Goal: Task Accomplishment & Management: Complete application form

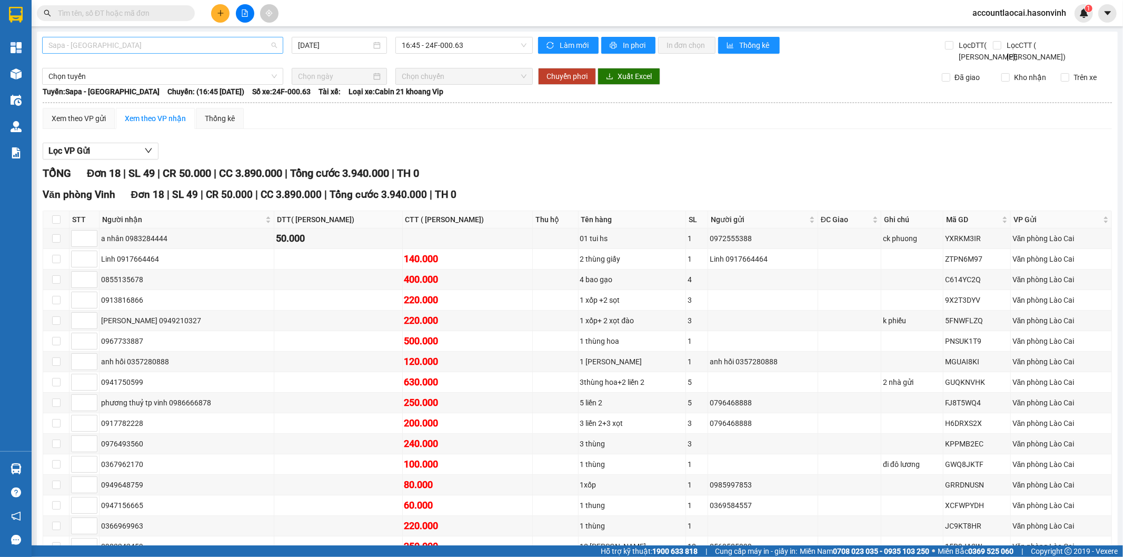
click at [150, 40] on span "Sapa - [GEOGRAPHIC_DATA]" at bounding box center [162, 45] width 228 height 16
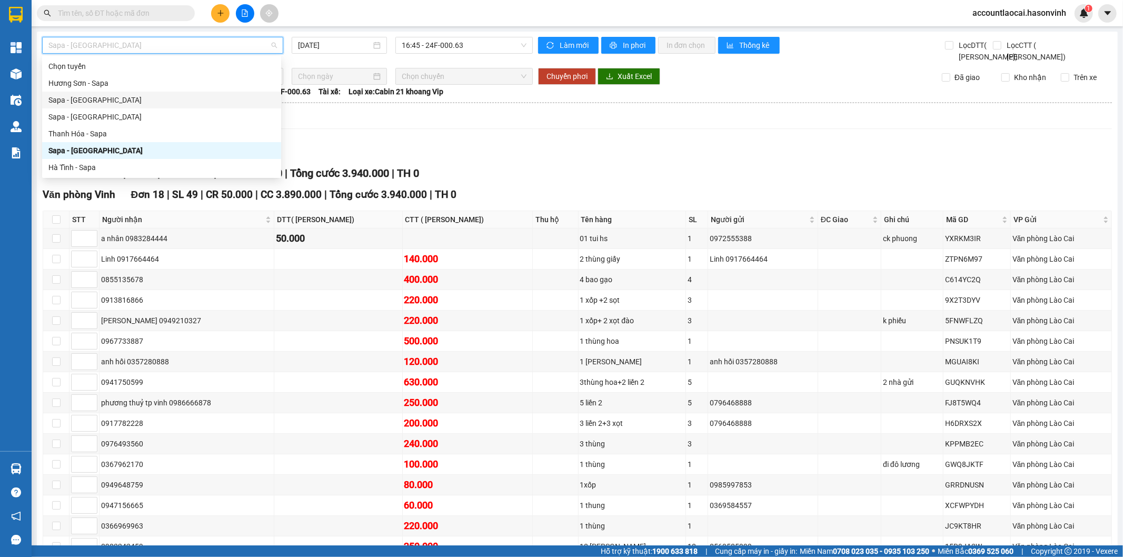
click at [91, 103] on div "Sapa - Hương Sơn" at bounding box center [161, 100] width 226 height 12
type input "[DATE]"
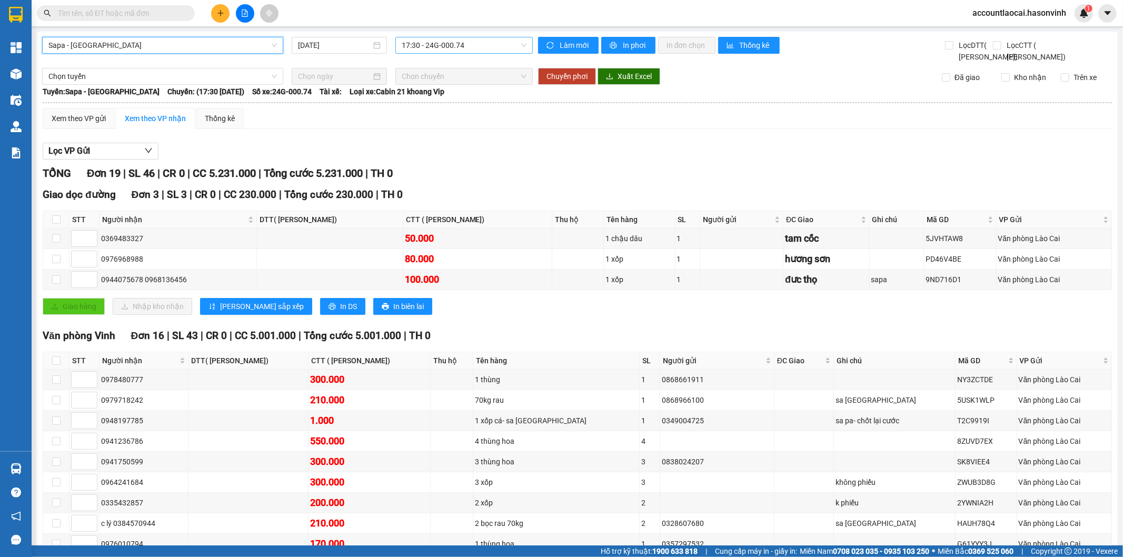
click at [413, 41] on span "17:30 - 24G-000.74" at bounding box center [464, 45] width 124 height 16
click at [423, 83] on div "17:30 - 24G-000.74" at bounding box center [440, 83] width 82 height 12
click at [62, 226] on th at bounding box center [56, 219] width 26 height 17
click at [56, 224] on input "checkbox" at bounding box center [56, 219] width 8 height 8
checkbox input "true"
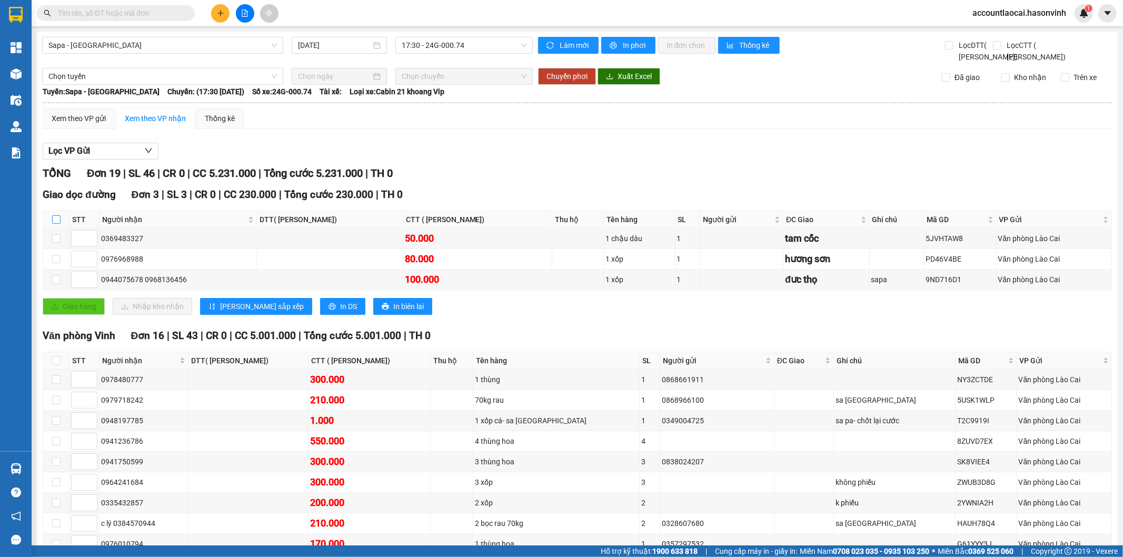
checkbox input "true"
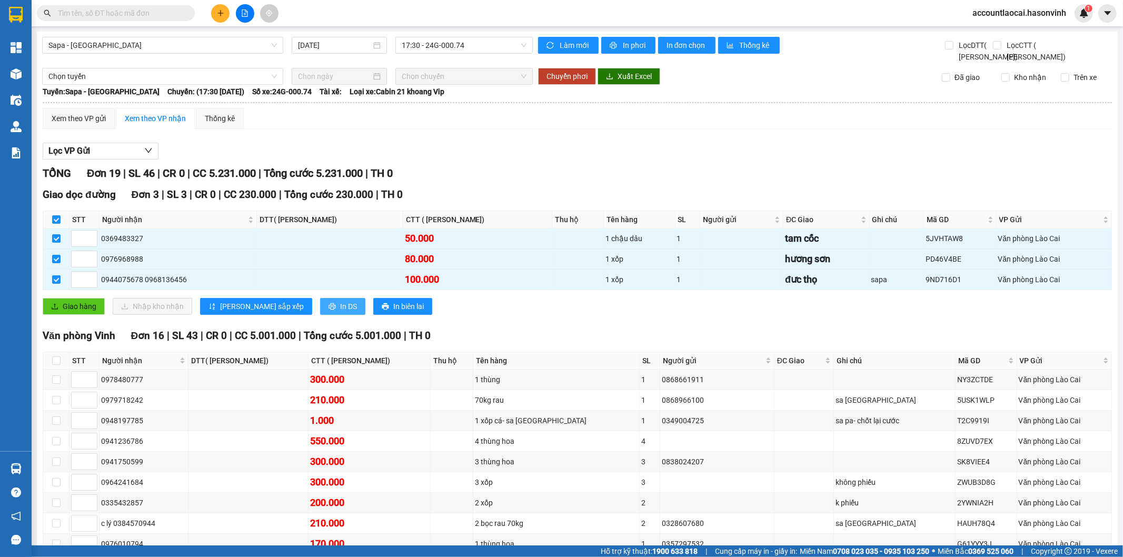
click at [340, 312] on span "In DS" at bounding box center [348, 307] width 17 height 12
click at [51, 228] on th at bounding box center [56, 219] width 26 height 17
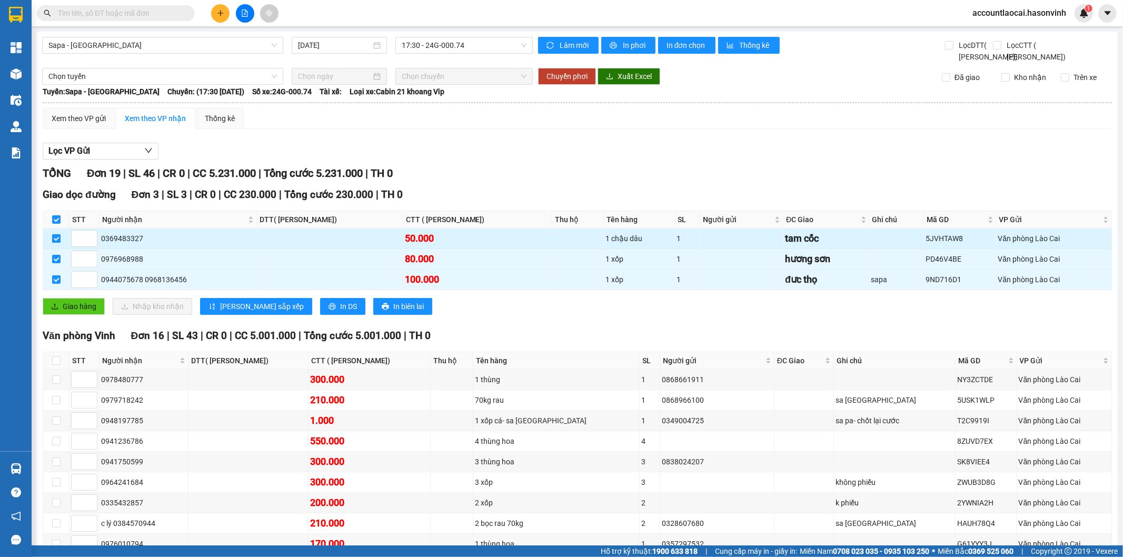
drag, startPoint x: 59, startPoint y: 225, endPoint x: 59, endPoint y: 250, distance: 24.7
click at [59, 225] on label at bounding box center [56, 220] width 8 height 12
click at [59, 224] on input "checkbox" at bounding box center [56, 219] width 8 height 8
checkbox input "false"
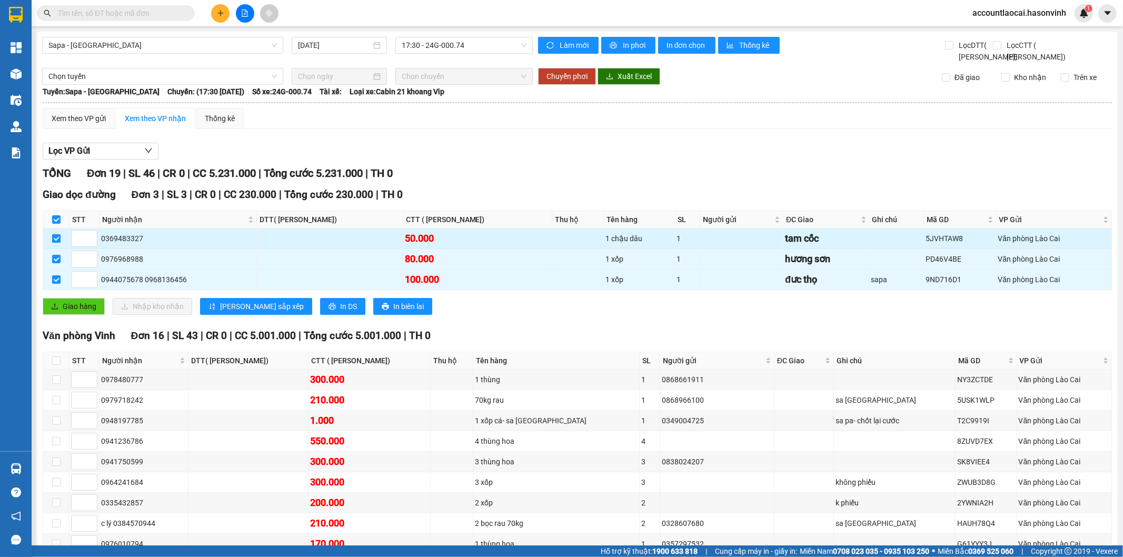
checkbox input "false"
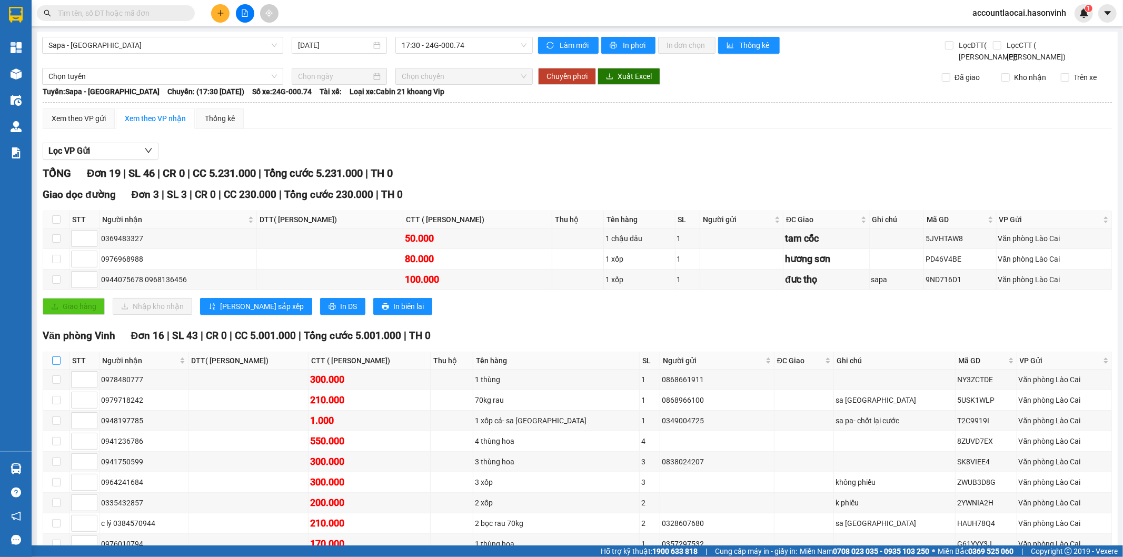
click at [60, 365] on input "checkbox" at bounding box center [56, 360] width 8 height 8
checkbox input "true"
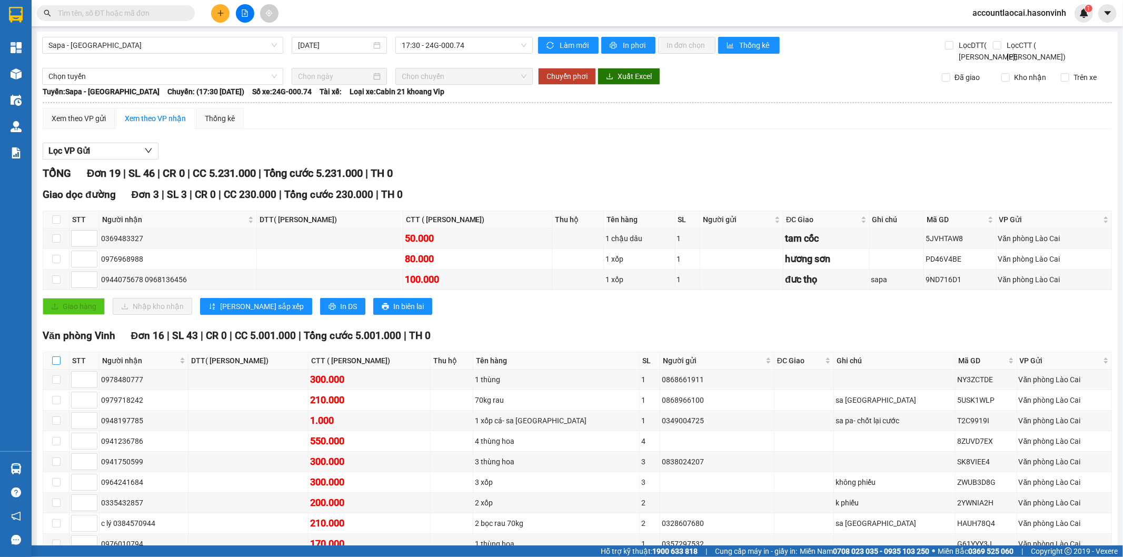
checkbox input "true"
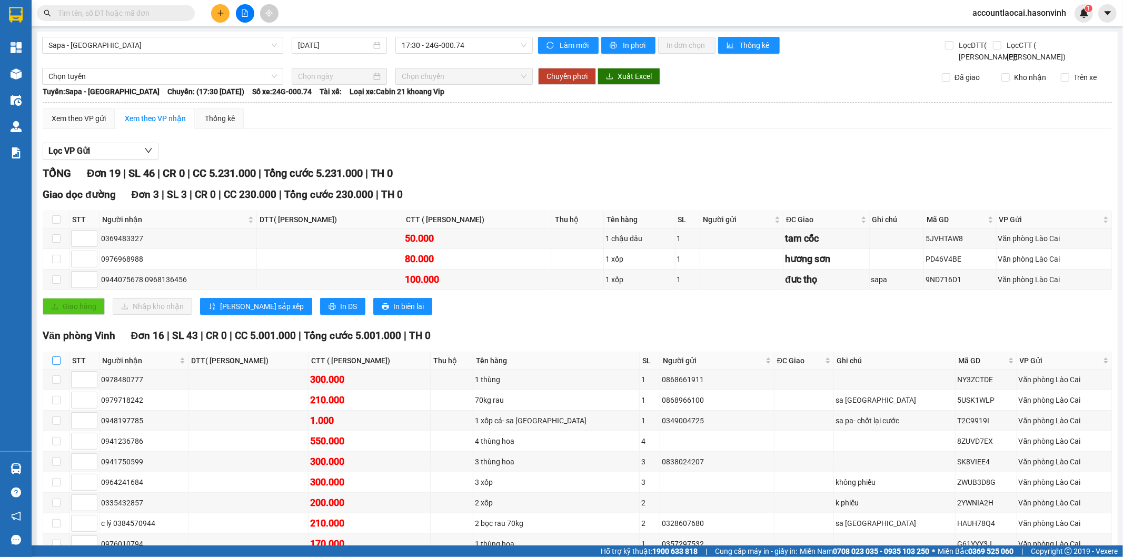
checkbox input "true"
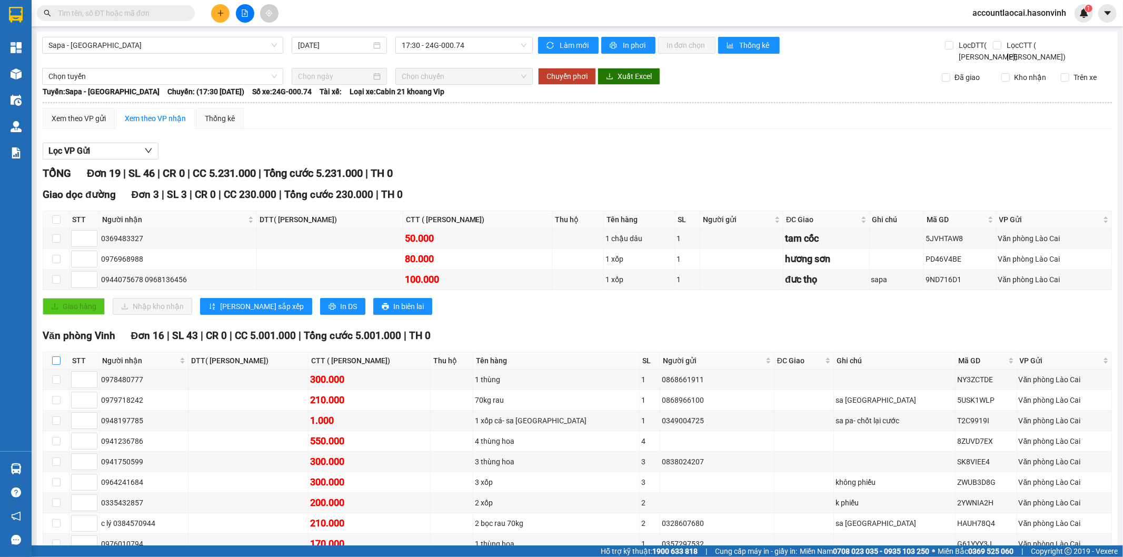
checkbox input "true"
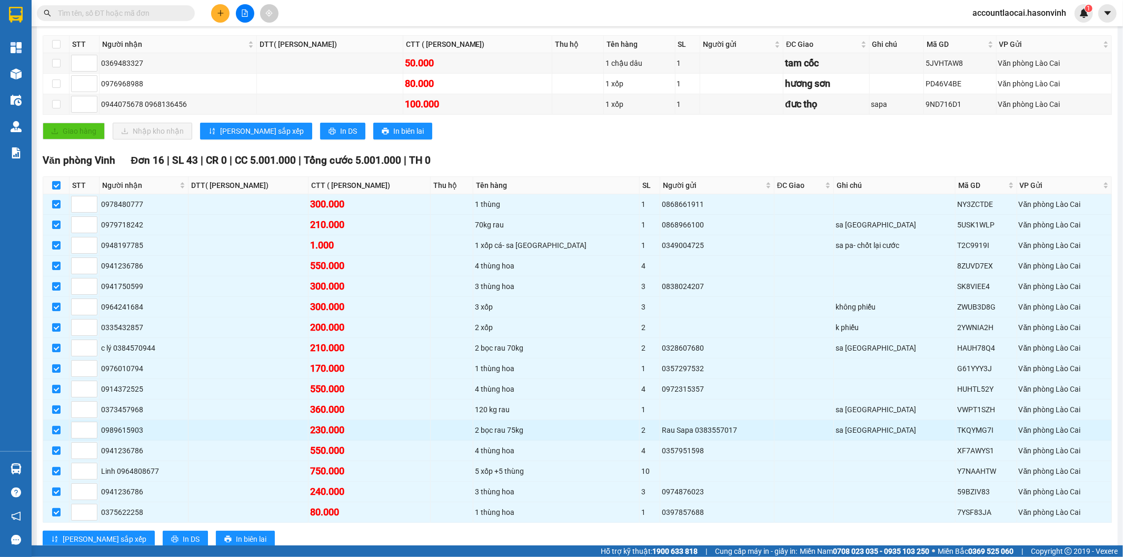
scroll to position [222, 0]
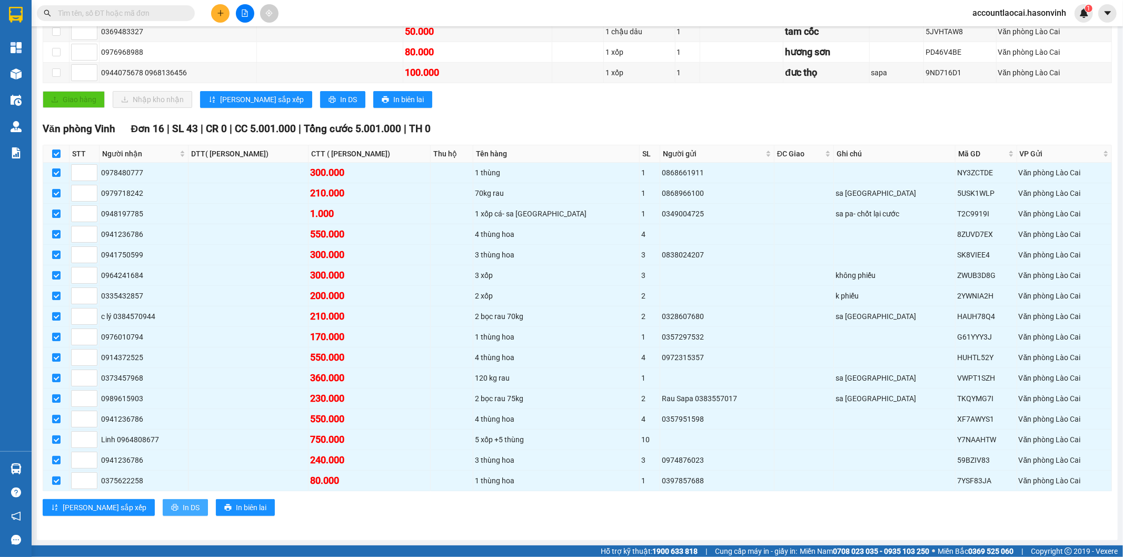
click at [183, 511] on span "In DS" at bounding box center [191, 508] width 17 height 12
click at [508, 533] on div "Sapa - Hương Sơn 11/10/2025 17:30 - 24G-000.74 Làm mới In phơi In đơn chọn Thốn…" at bounding box center [577, 182] width 1081 height 715
click at [61, 145] on th at bounding box center [56, 153] width 26 height 17
click at [59, 151] on input "checkbox" at bounding box center [56, 153] width 8 height 8
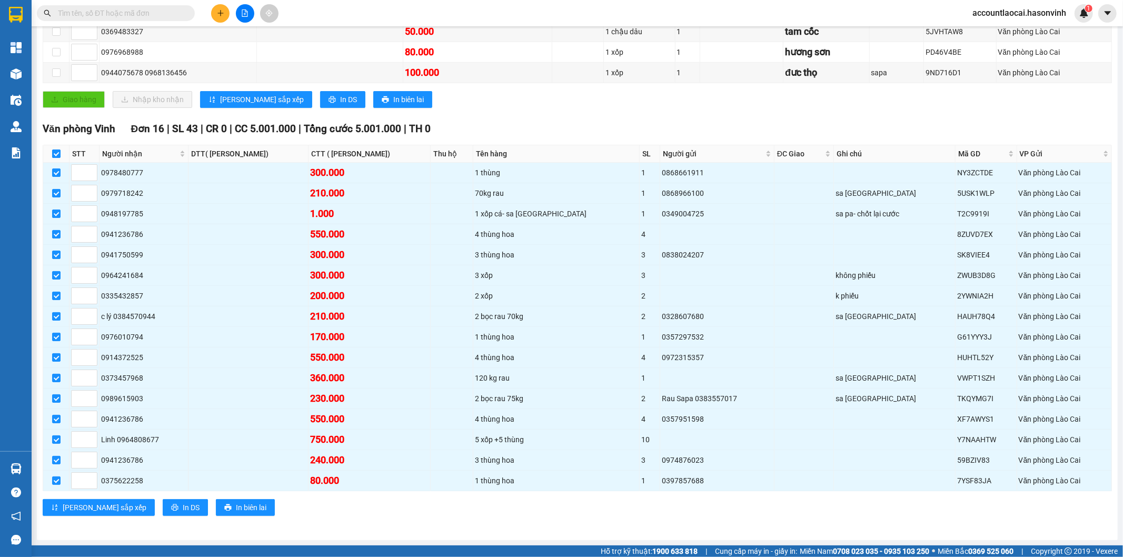
checkbox input "false"
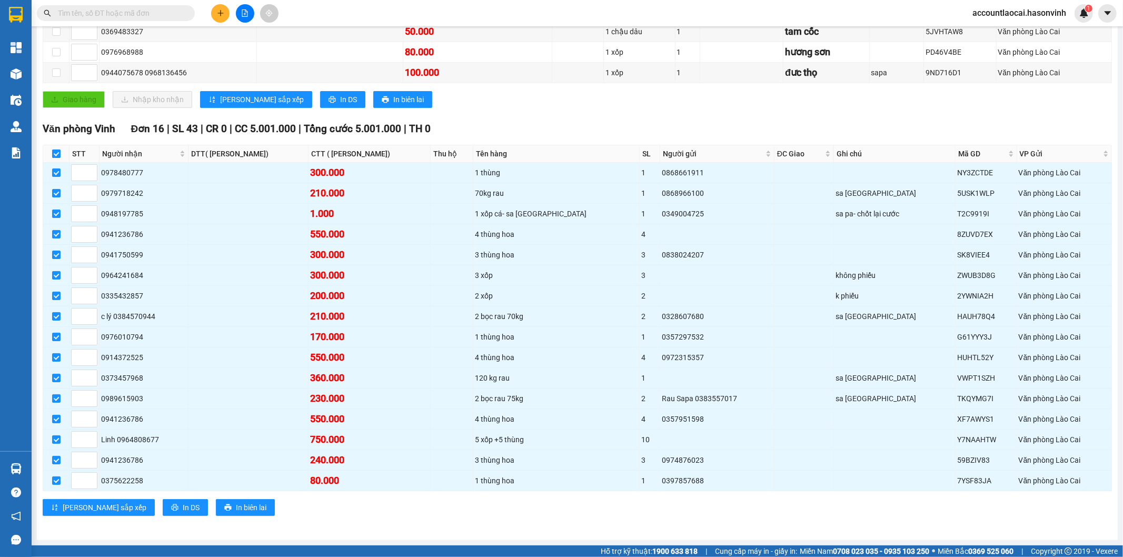
checkbox input "false"
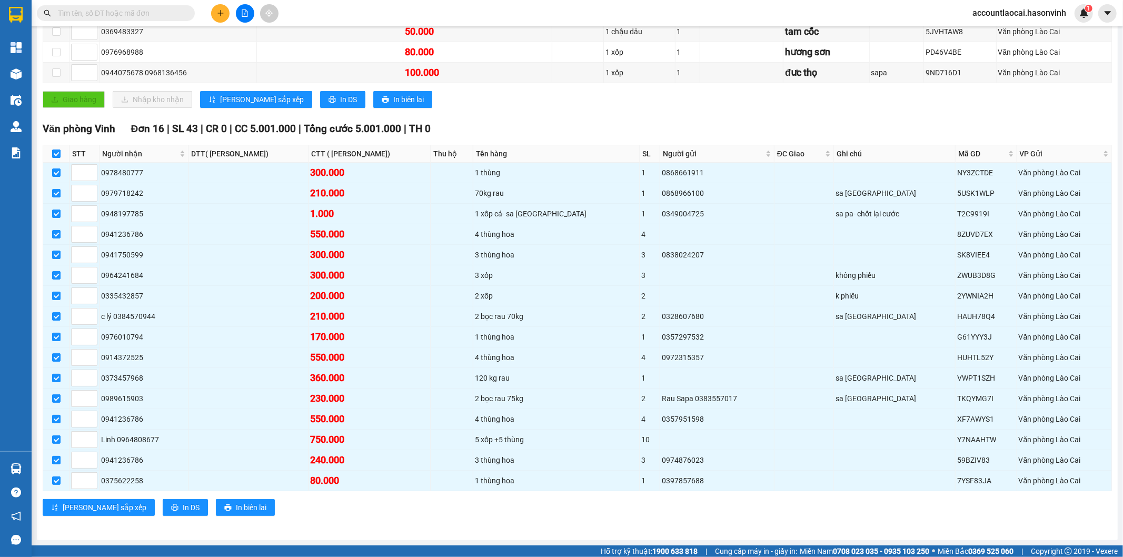
checkbox input "false"
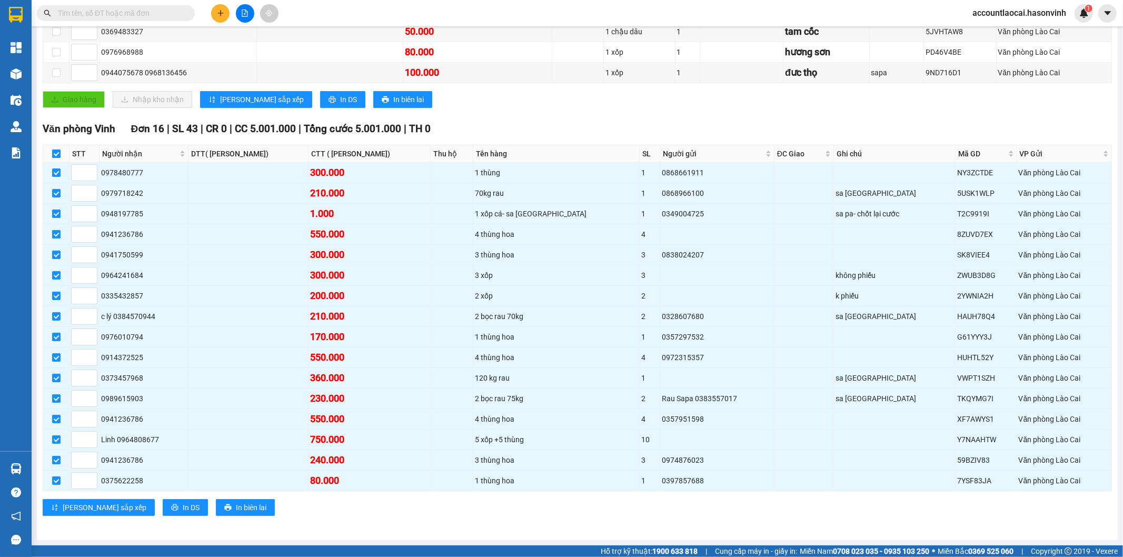
checkbox input "false"
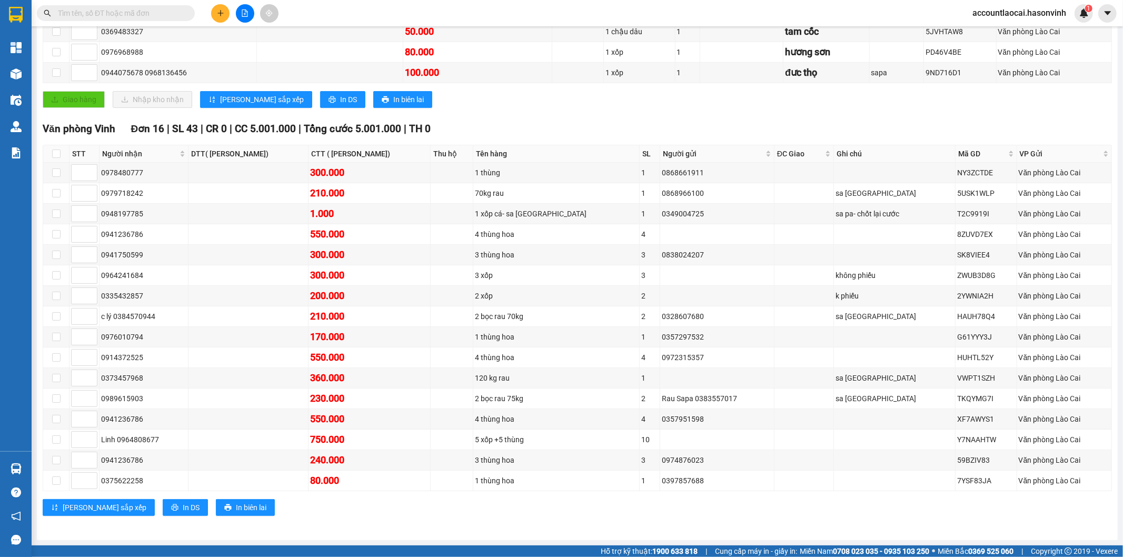
click at [381, 519] on div "Văn phòng Vinh Đơn 16 | SL 43 | CR 0 | CC 5.001.000 | Tổng cước 5.001.000 | TH …" at bounding box center [577, 322] width 1069 height 403
drag, startPoint x: 145, startPoint y: 212, endPoint x: 102, endPoint y: 216, distance: 43.9
click at [102, 216] on div "0948197785" at bounding box center [143, 214] width 85 height 12
copy div "0948197785"
click at [122, 11] on input "text" at bounding box center [120, 13] width 124 height 12
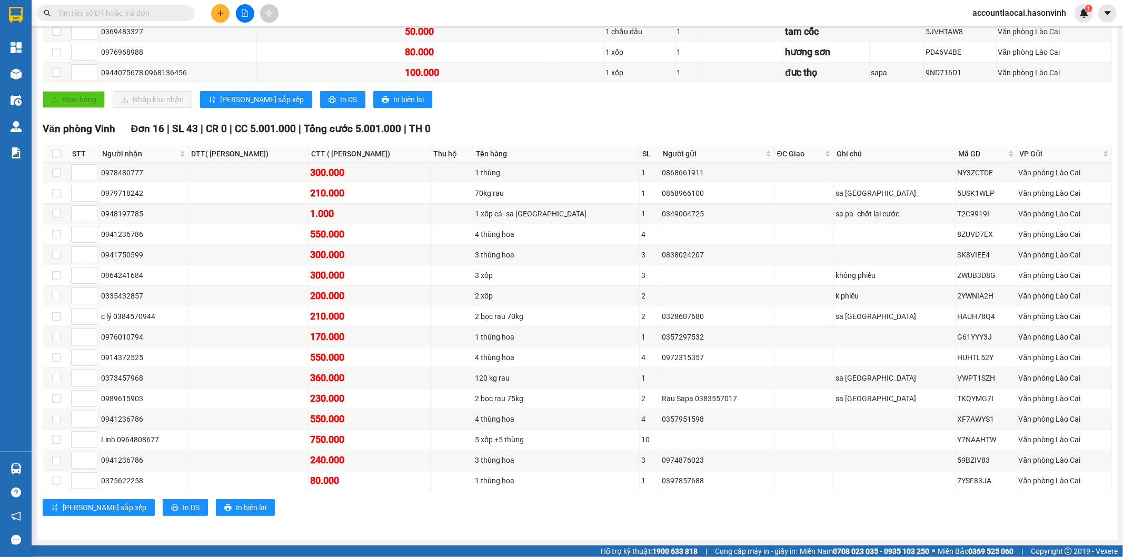
paste input "0948197785"
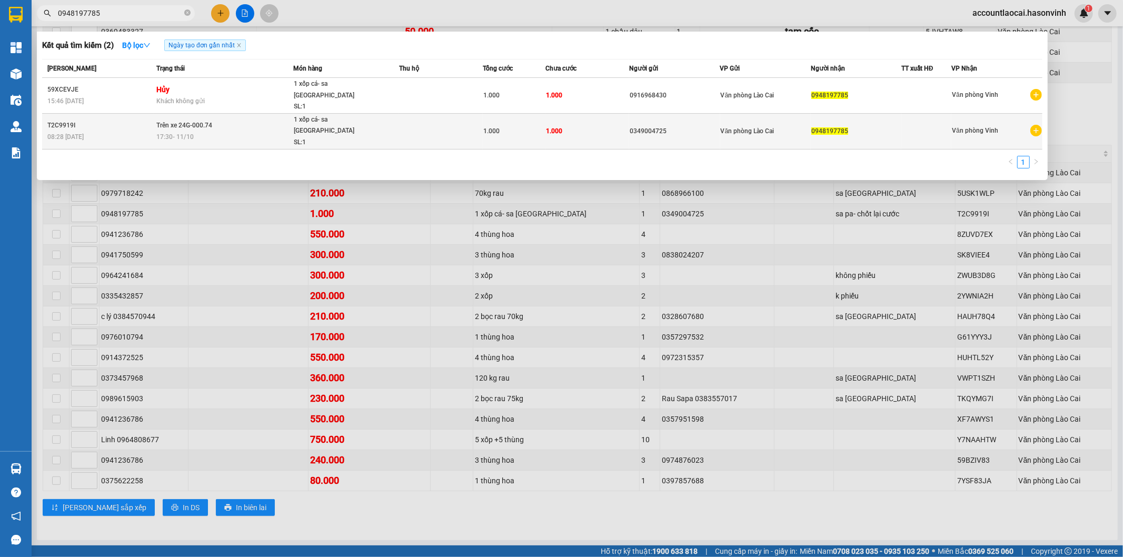
type input "0948197785"
click at [399, 122] on td at bounding box center [441, 131] width 84 height 36
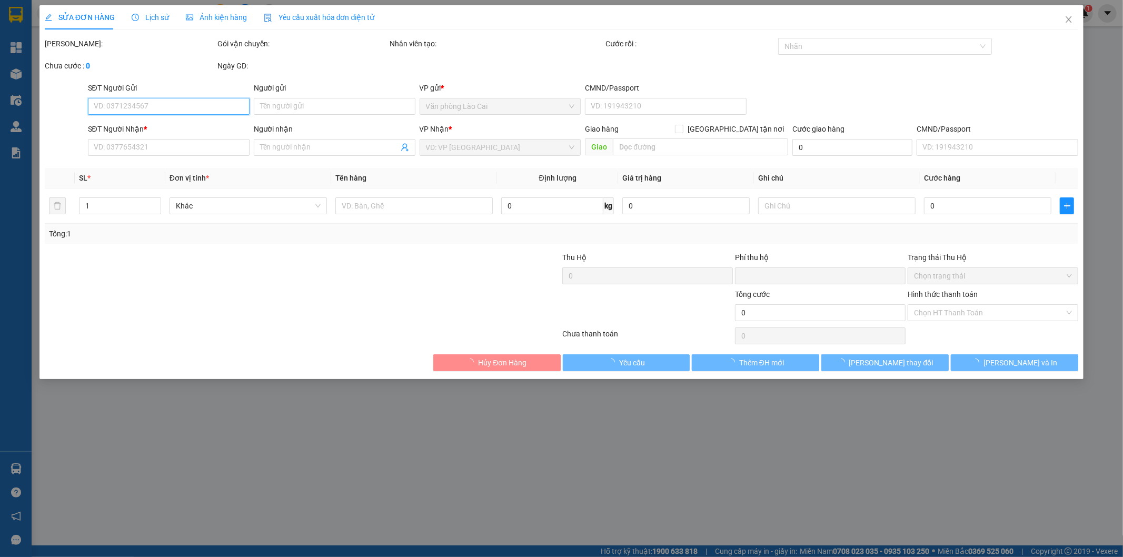
type input "0349004725"
type input "0948197785"
type input "0"
type input "1.000"
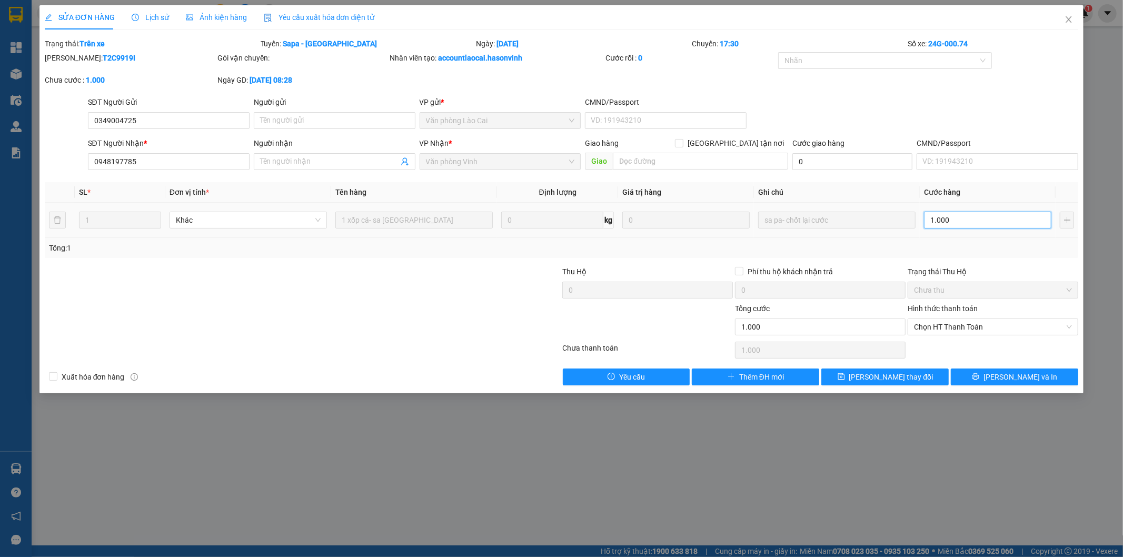
click at [978, 218] on input "1.000" at bounding box center [987, 220] width 127 height 17
type input "5"
type input "50"
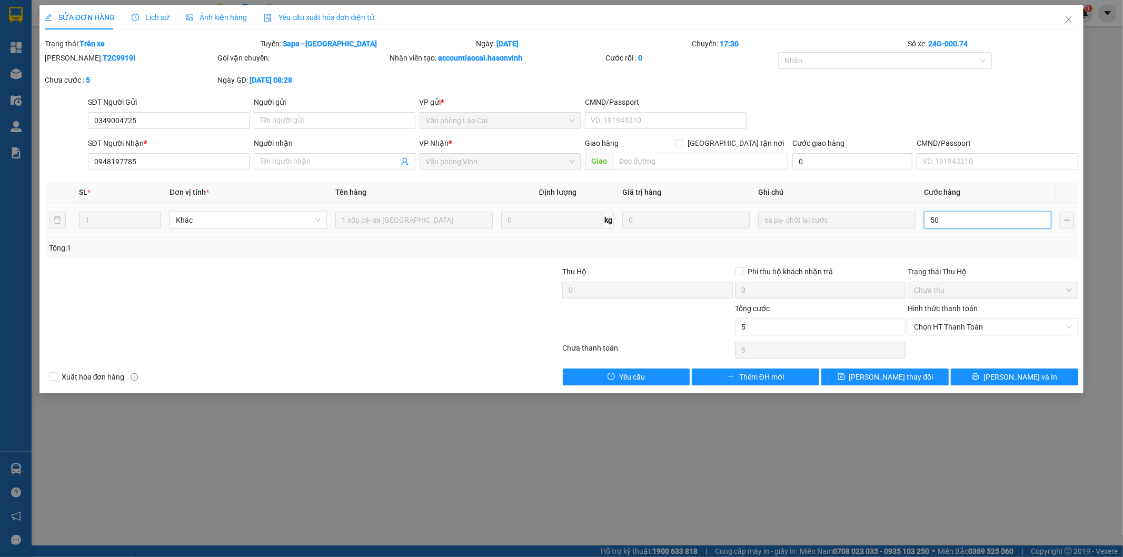
type input "50"
type input "50.000"
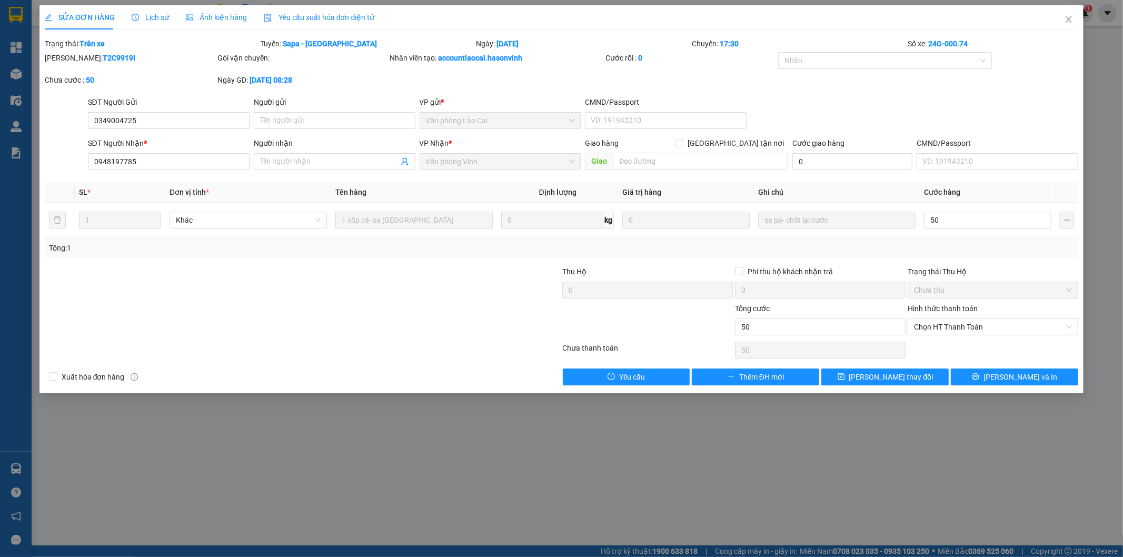
type input "50.000"
click at [986, 243] on div "Tổng: 1" at bounding box center [561, 248] width 1025 height 12
click at [923, 382] on button "Lưu thay đổi" at bounding box center [884, 376] width 127 height 17
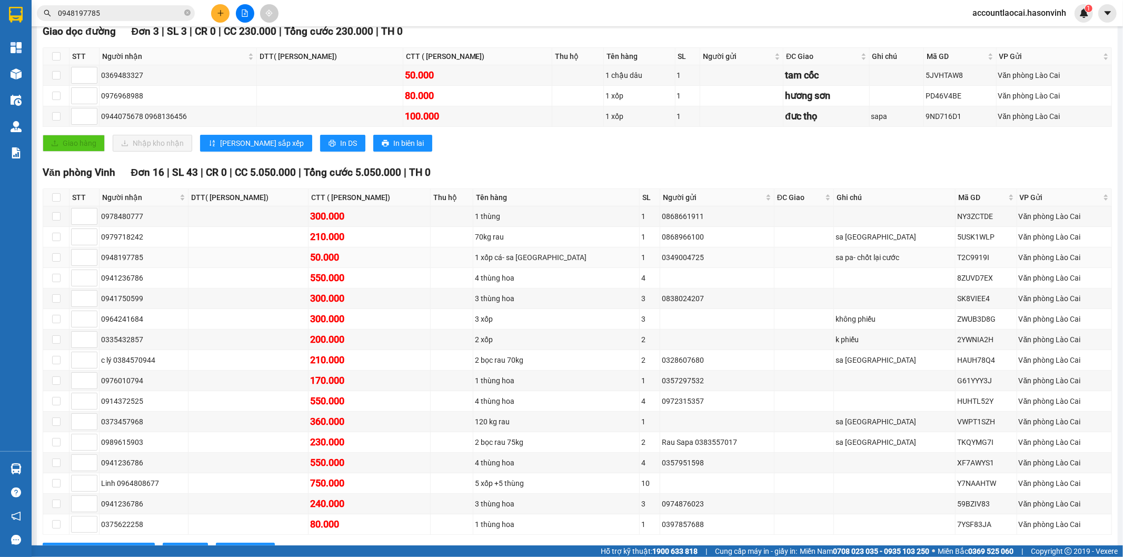
scroll to position [222, 0]
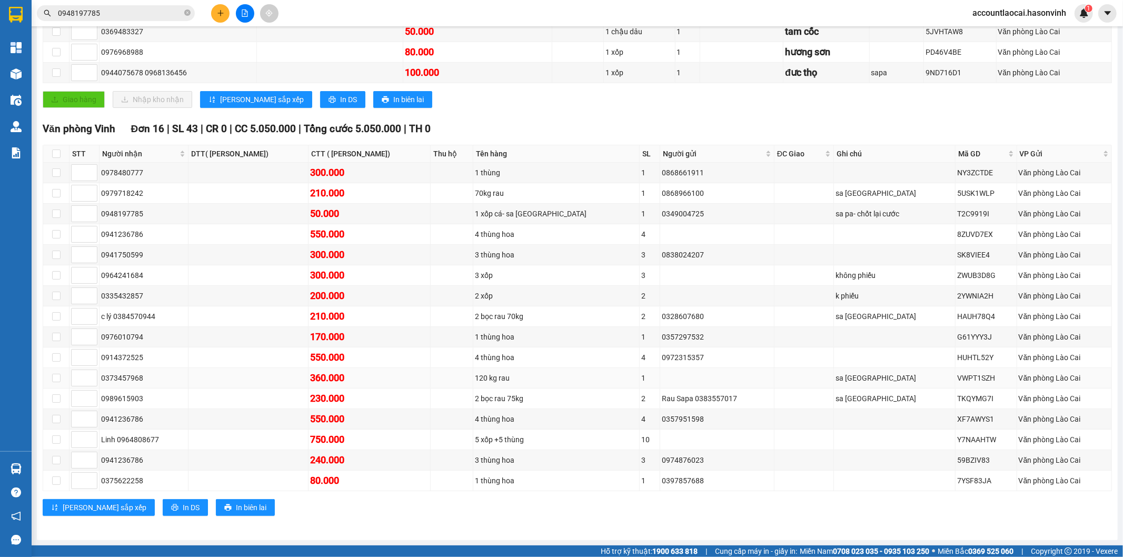
drag, startPoint x: 176, startPoint y: 374, endPoint x: 101, endPoint y: 374, distance: 74.8
click at [101, 374] on div "0373457968" at bounding box center [143, 378] width 85 height 12
copy div "0373457968"
drag, startPoint x: 322, startPoint y: 523, endPoint x: 301, endPoint y: 530, distance: 21.6
click at [320, 523] on div "Văn phòng Vinh Đơn 16 | SL 43 | CR 0 | CC 5.050.000 | Tổng cước 5.050.000 | TH …" at bounding box center [577, 322] width 1069 height 403
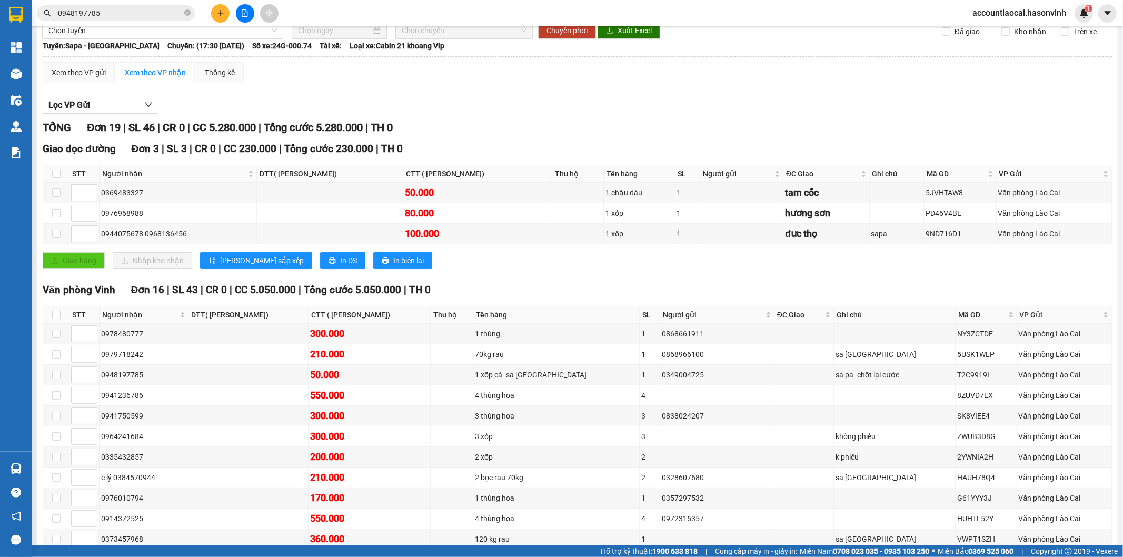
scroll to position [0, 0]
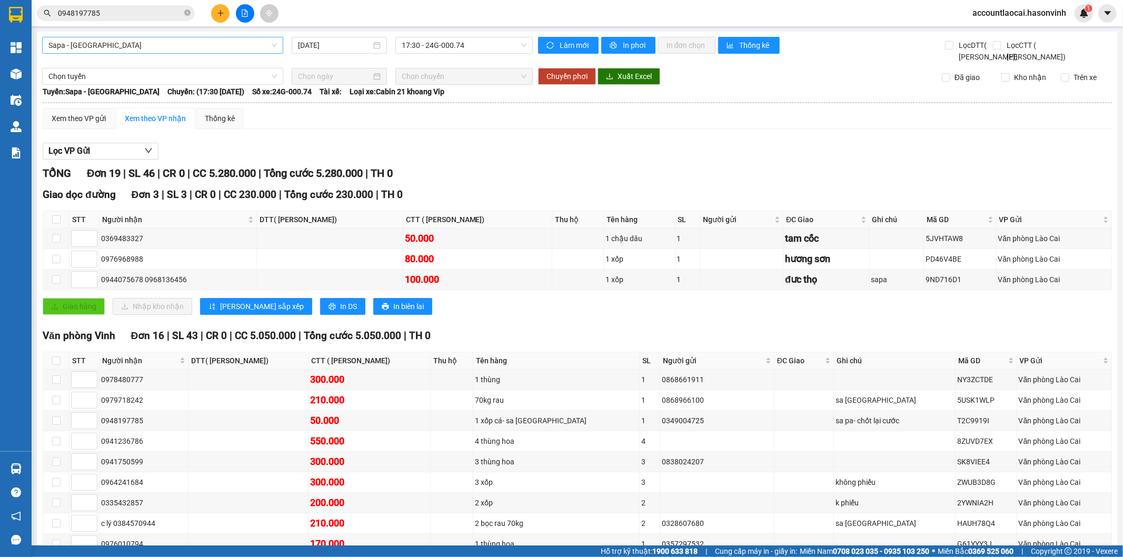
click at [81, 44] on span "Sapa - Hương Sơn" at bounding box center [162, 45] width 228 height 16
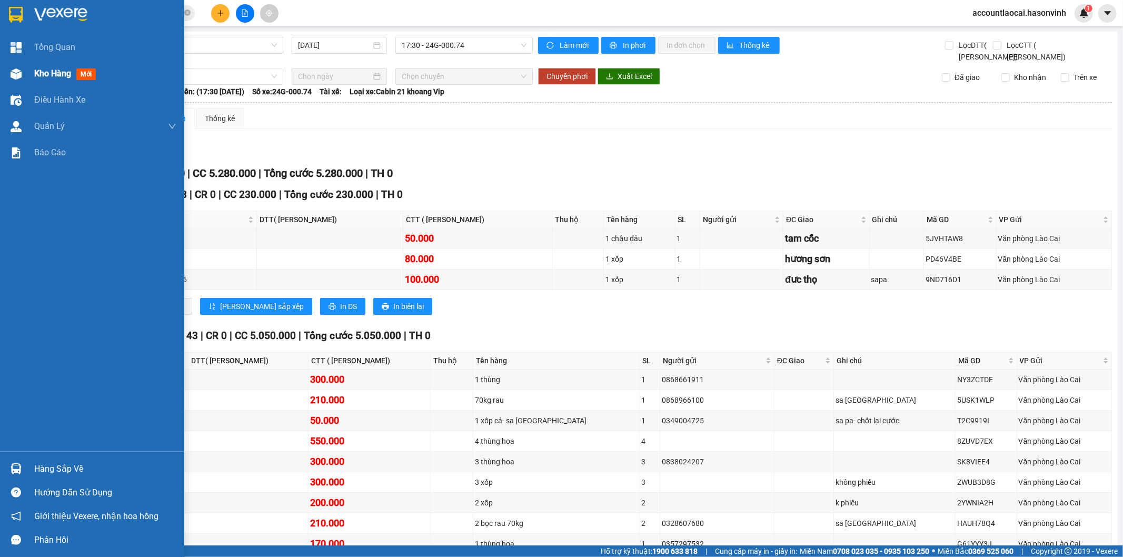
click at [28, 70] on div "Kho hàng mới" at bounding box center [92, 74] width 184 height 26
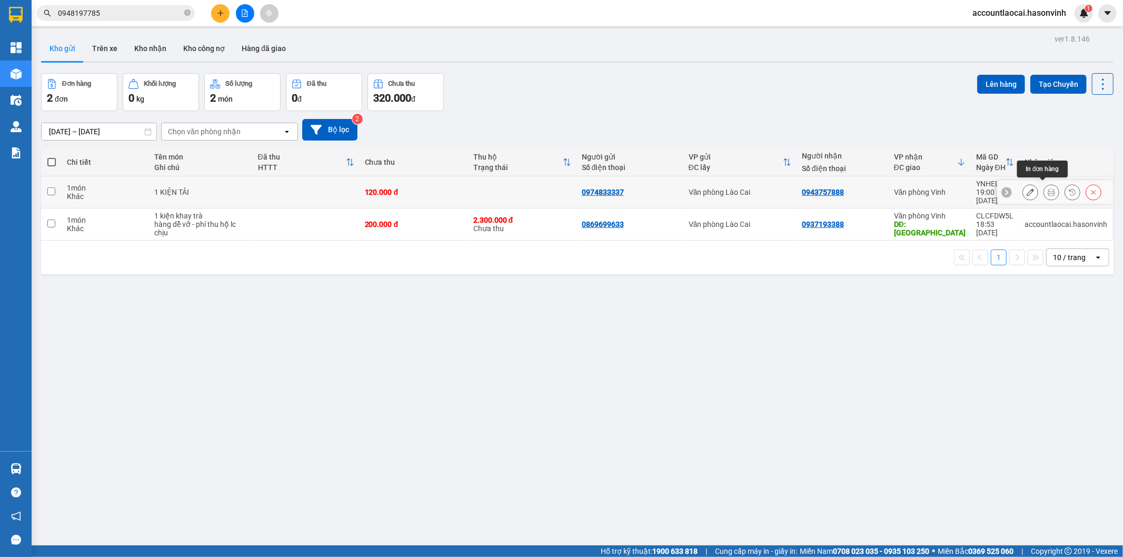
click at [1048, 188] on icon at bounding box center [1051, 191] width 7 height 7
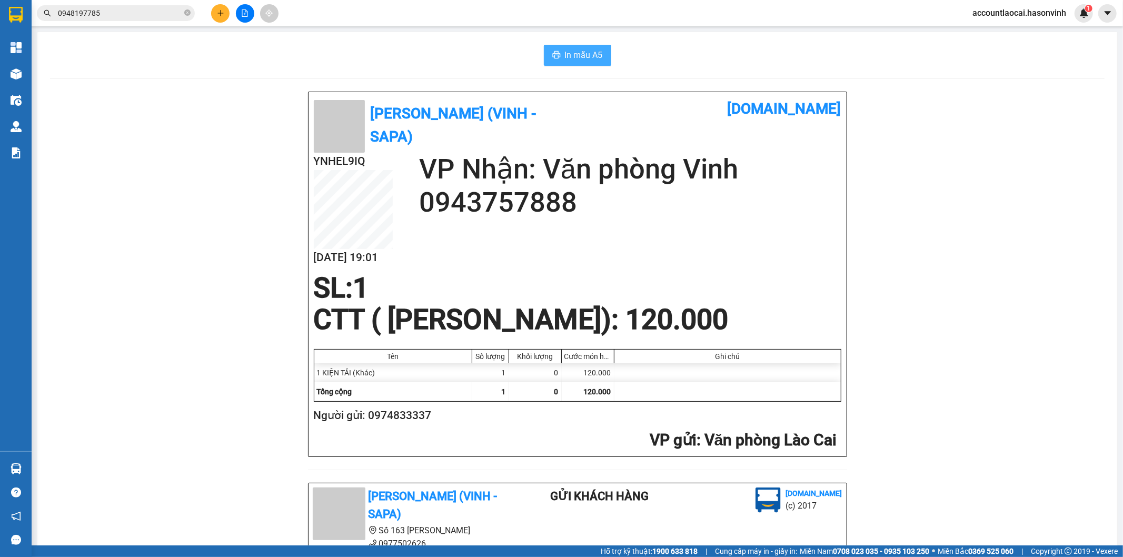
click at [586, 59] on span "In mẫu A5" at bounding box center [584, 54] width 38 height 13
